Goal: Check status: Check status

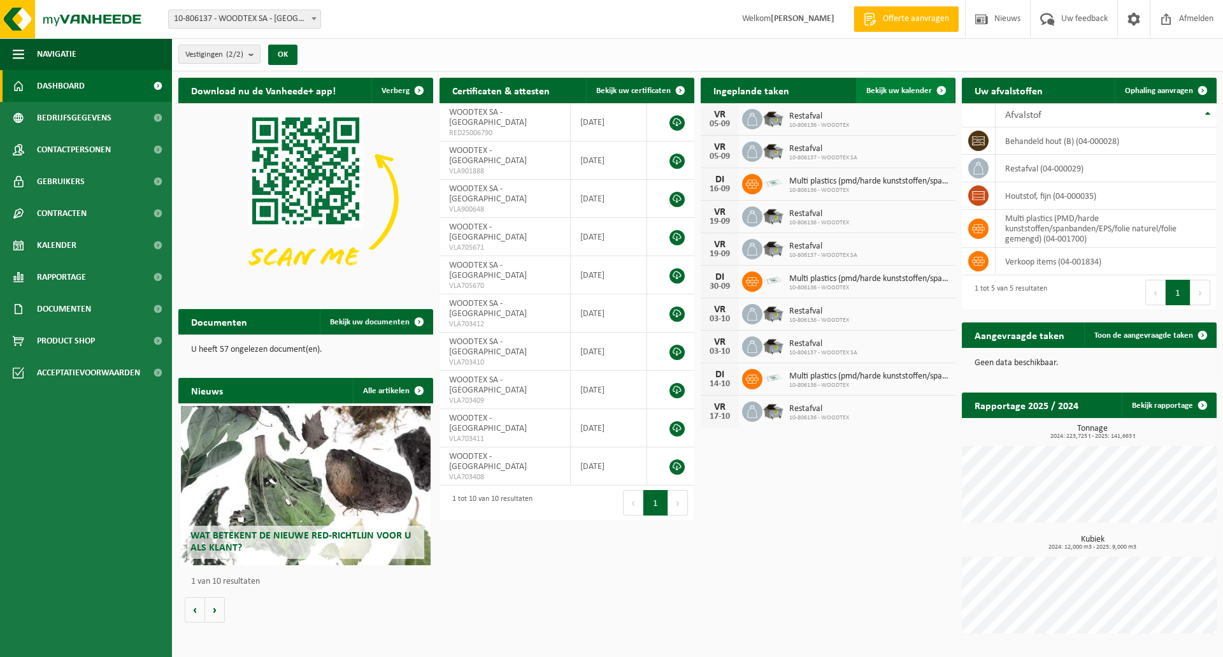
click at [895, 90] on span "Bekijk uw kalender" at bounding box center [899, 91] width 66 height 8
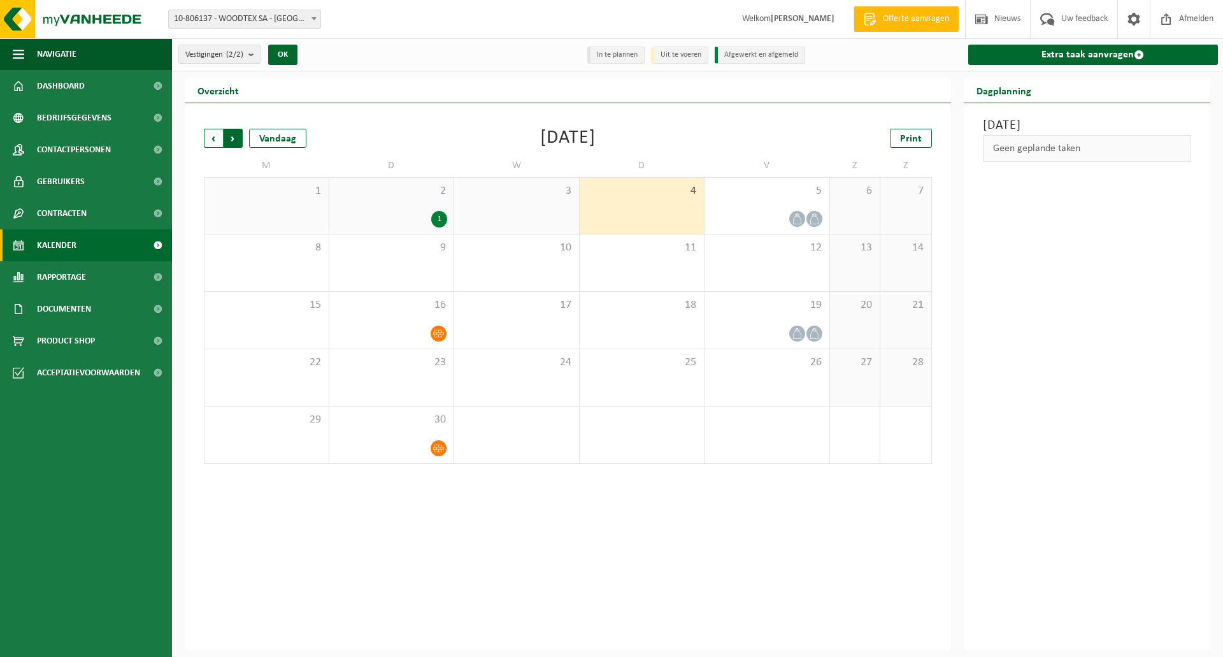
click at [215, 141] on span "Vorige" at bounding box center [213, 138] width 19 height 19
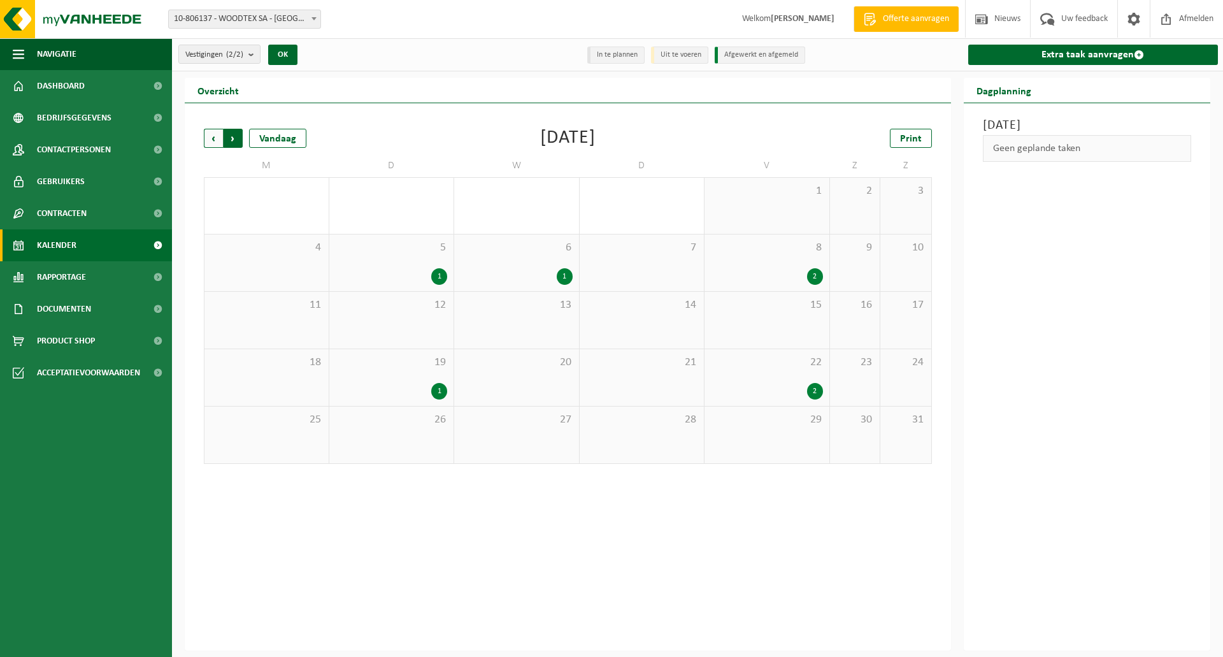
click at [215, 138] on span "Vorige" at bounding box center [213, 138] width 19 height 19
click at [241, 137] on span "Volgende" at bounding box center [233, 138] width 19 height 19
click at [552, 278] on div "1" at bounding box center [517, 276] width 112 height 17
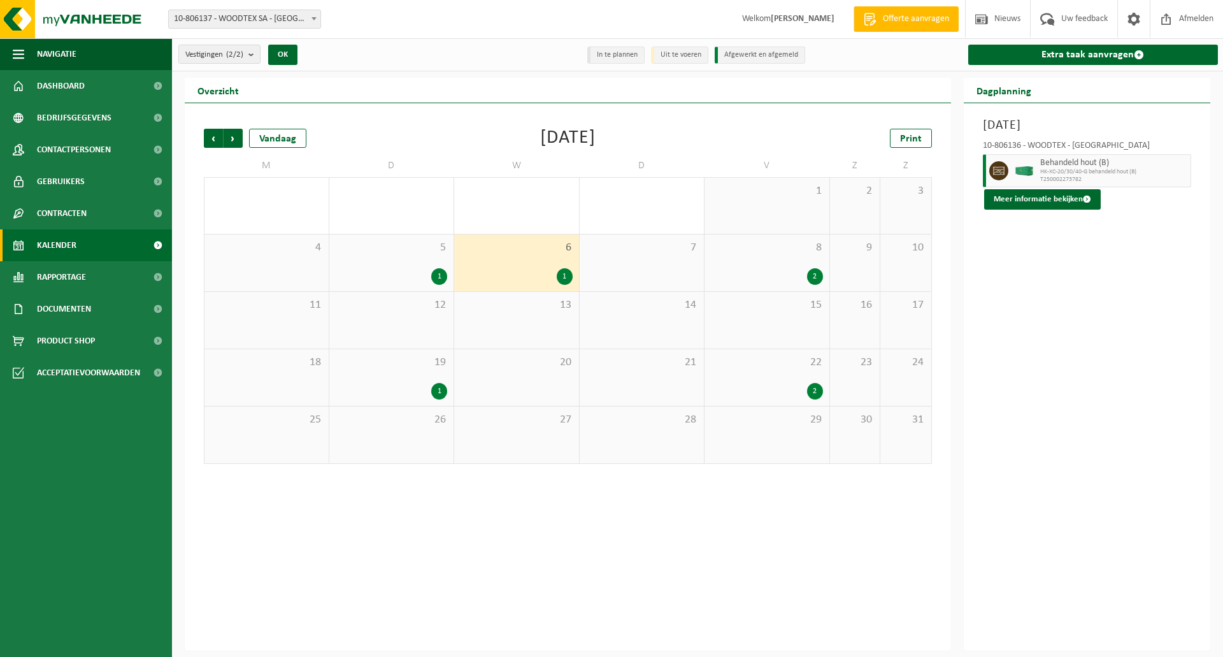
click at [413, 275] on div "1" at bounding box center [392, 276] width 112 height 17
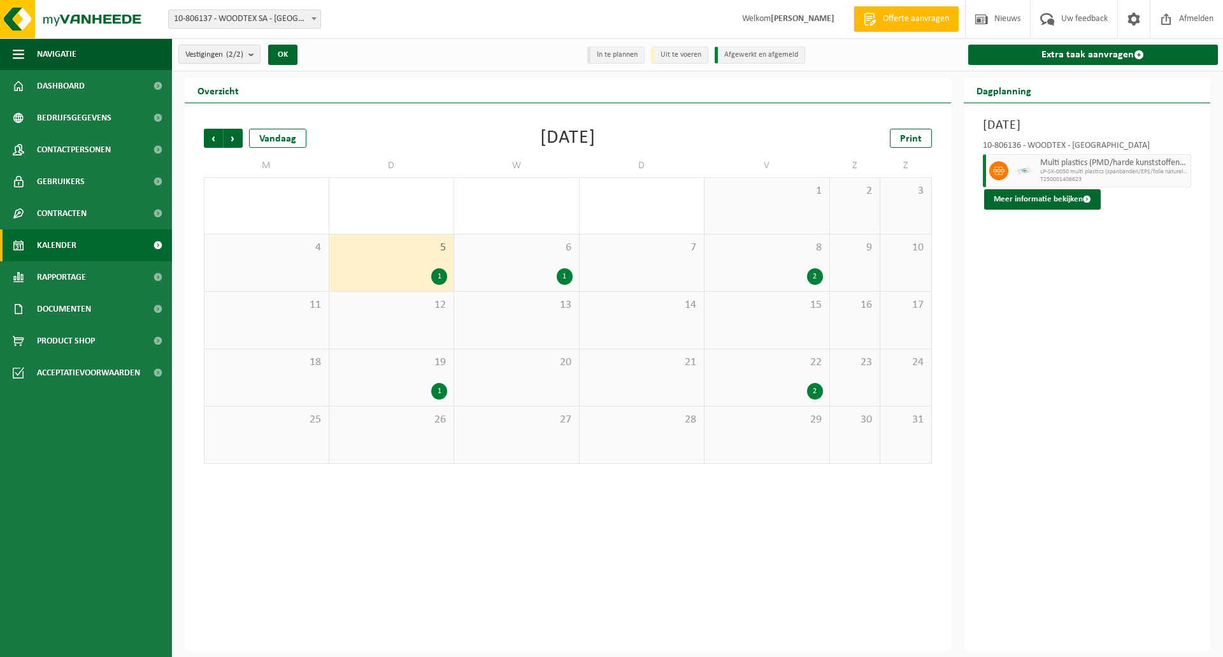
click at [506, 267] on div "6 1" at bounding box center [516, 262] width 125 height 57
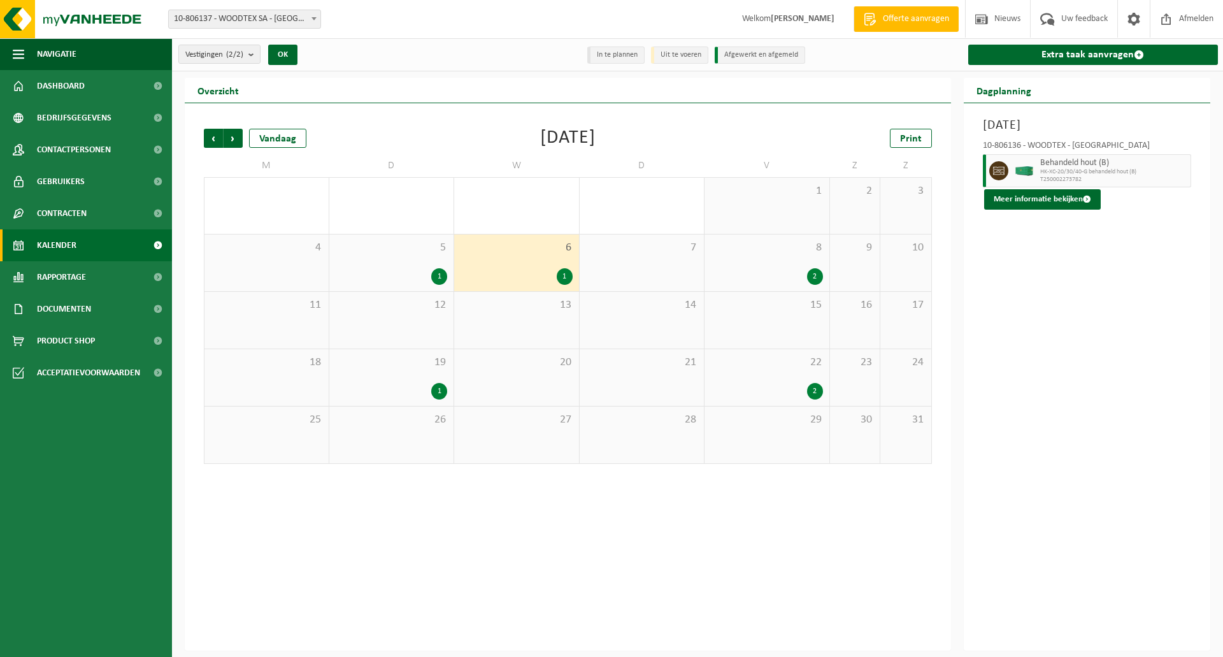
click at [789, 267] on div "8 2" at bounding box center [767, 262] width 125 height 57
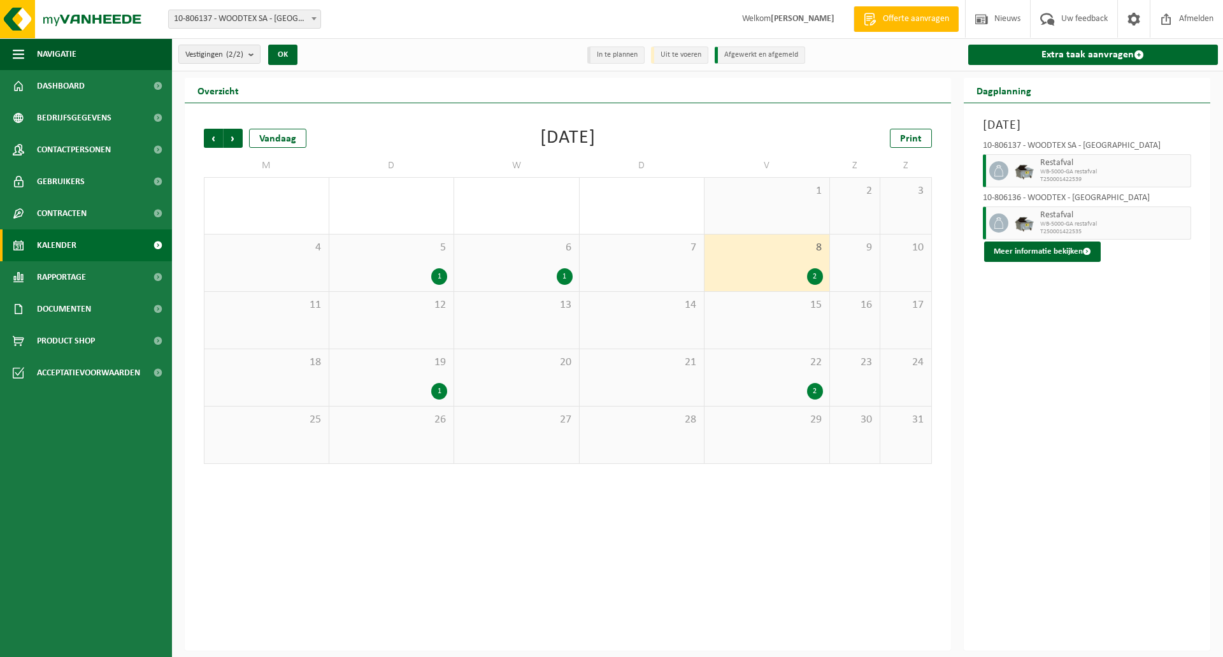
click at [474, 273] on div "1" at bounding box center [517, 276] width 112 height 17
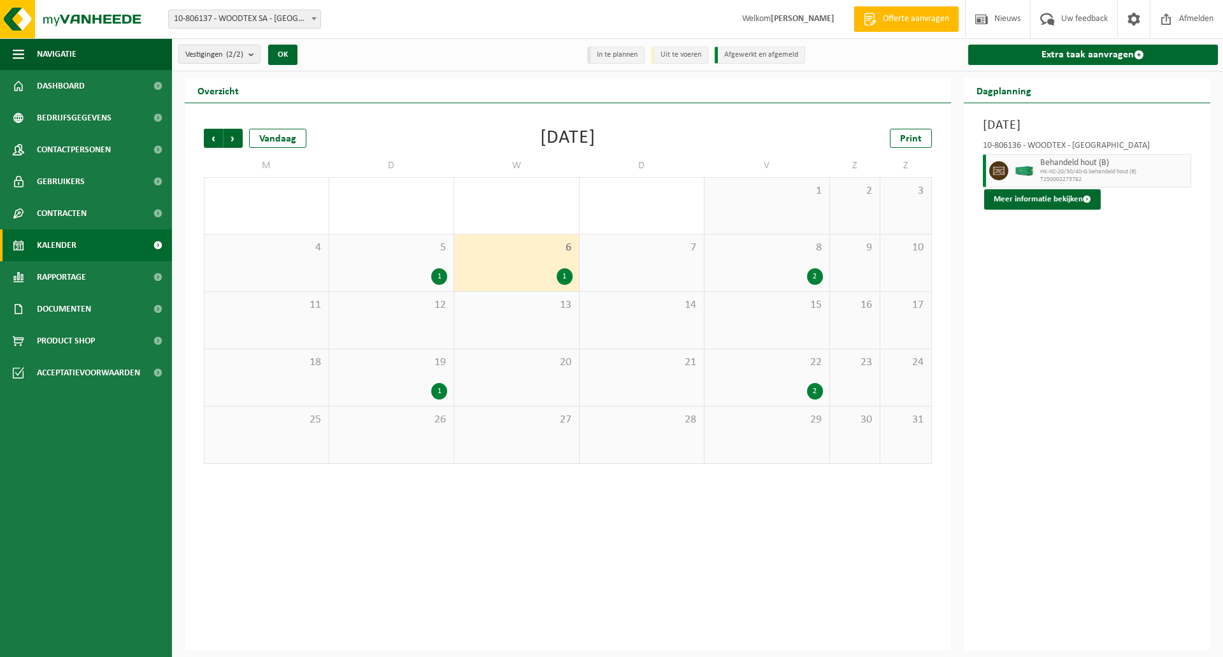
click at [1042, 248] on div "Woensdag 6 augustus 2025 10-806136 - WOODTEX - WILRIJK Behandeld hout (B) HK-XC…" at bounding box center [1087, 376] width 247 height 547
